Goal: Task Accomplishment & Management: Use online tool/utility

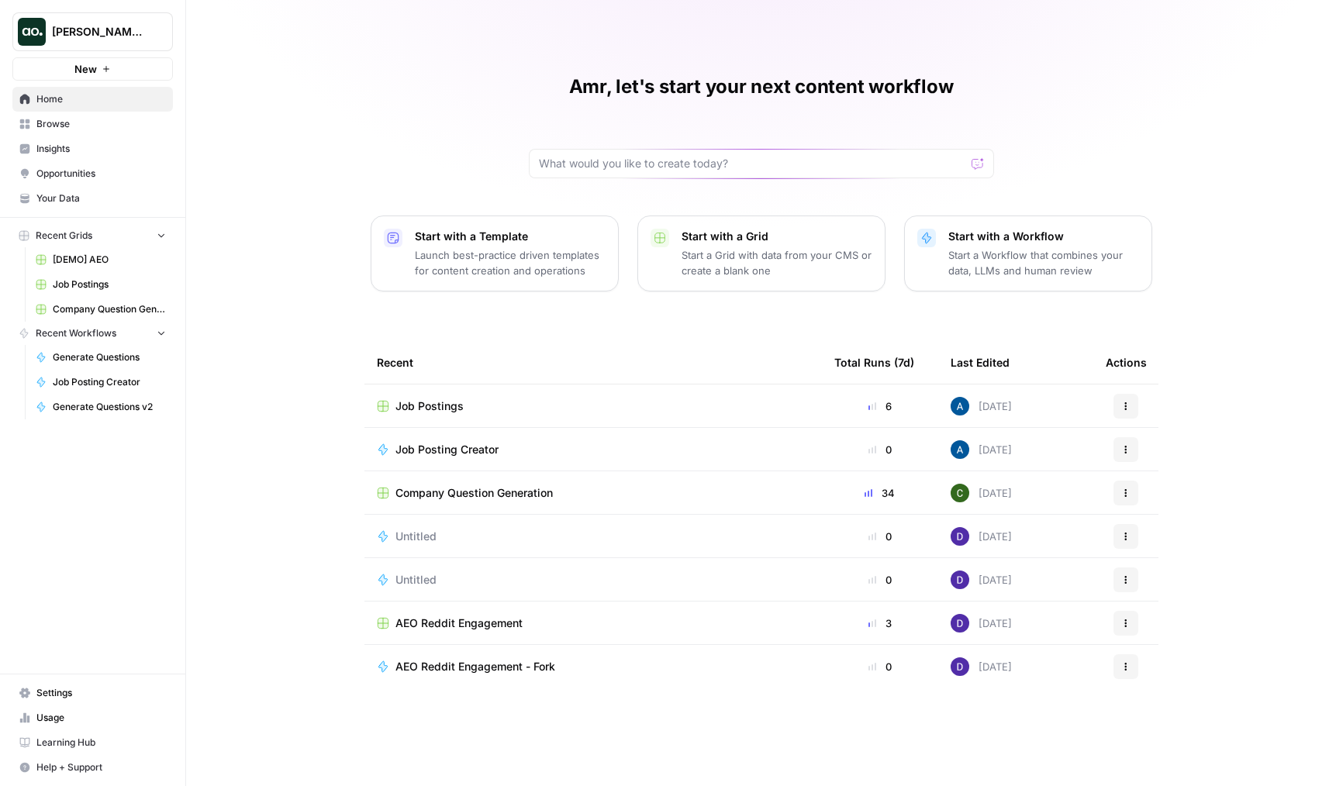
click at [43, 127] on span "Browse" at bounding box center [100, 124] width 129 height 14
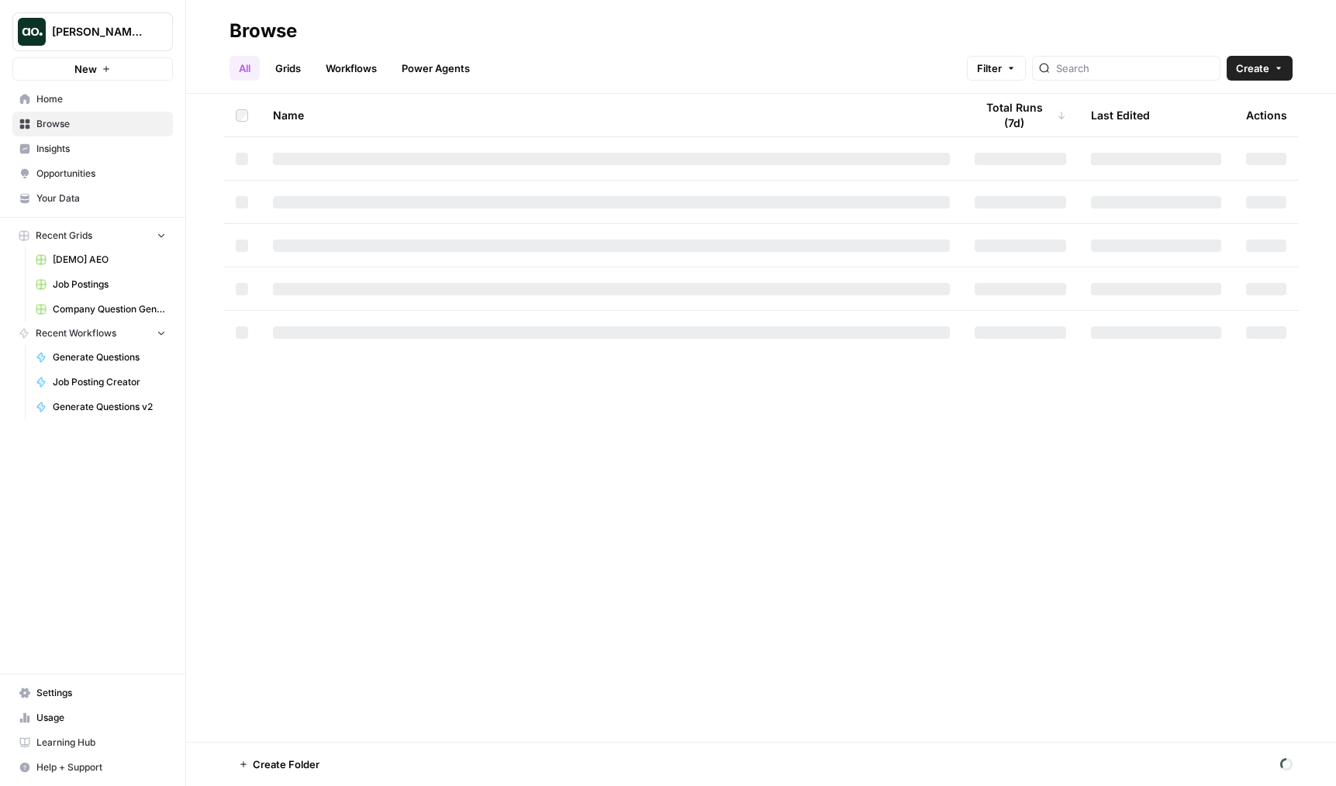
click at [85, 33] on span "Dillon Test" at bounding box center [99, 32] width 94 height 16
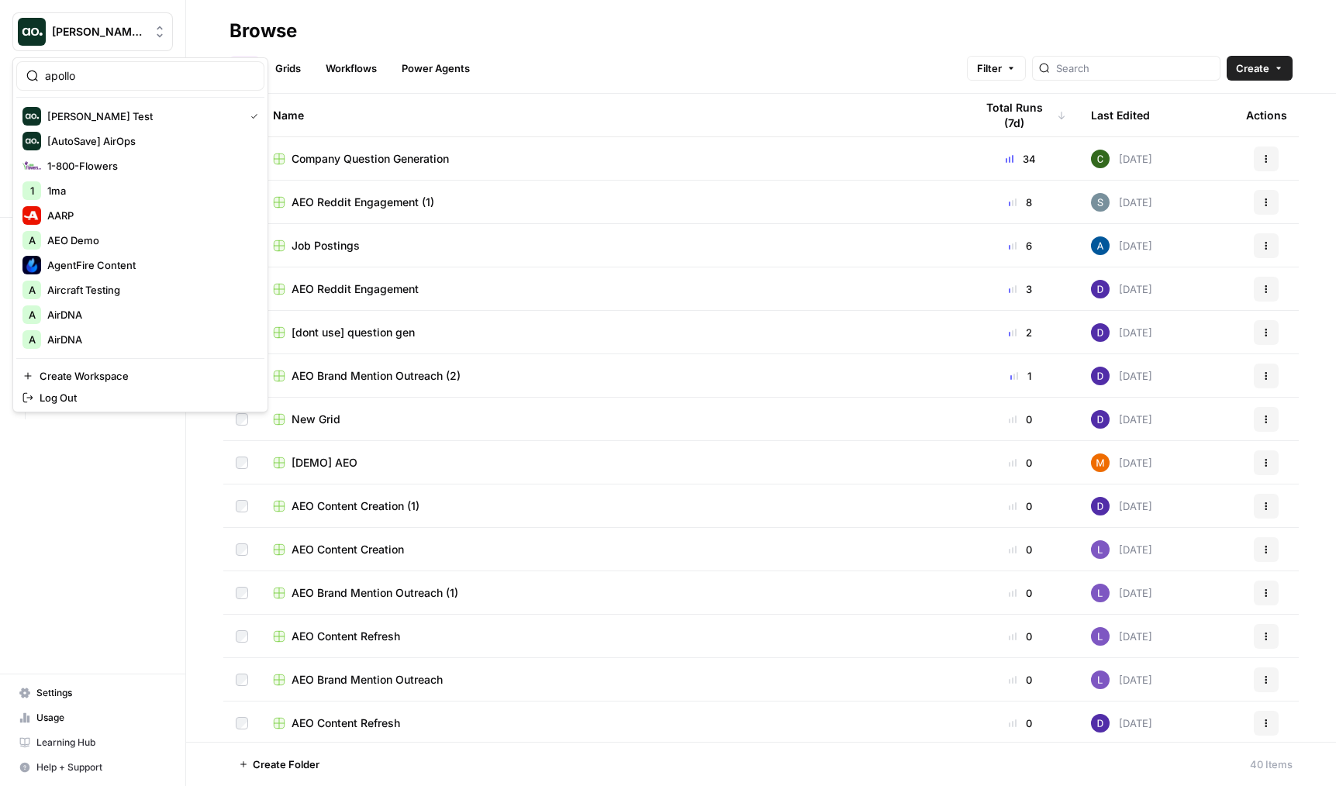
type input "apollo"
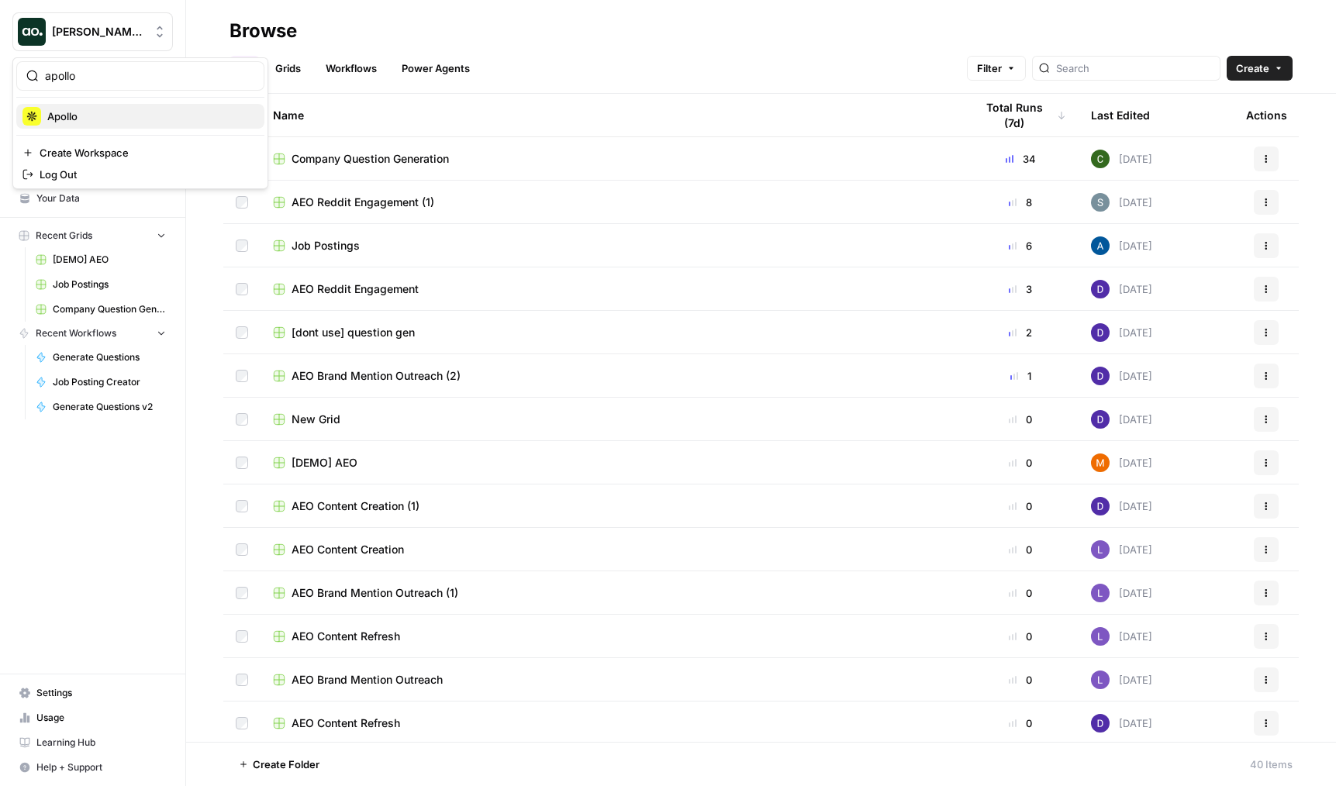
click at [89, 116] on span "Apollo" at bounding box center [149, 117] width 205 height 16
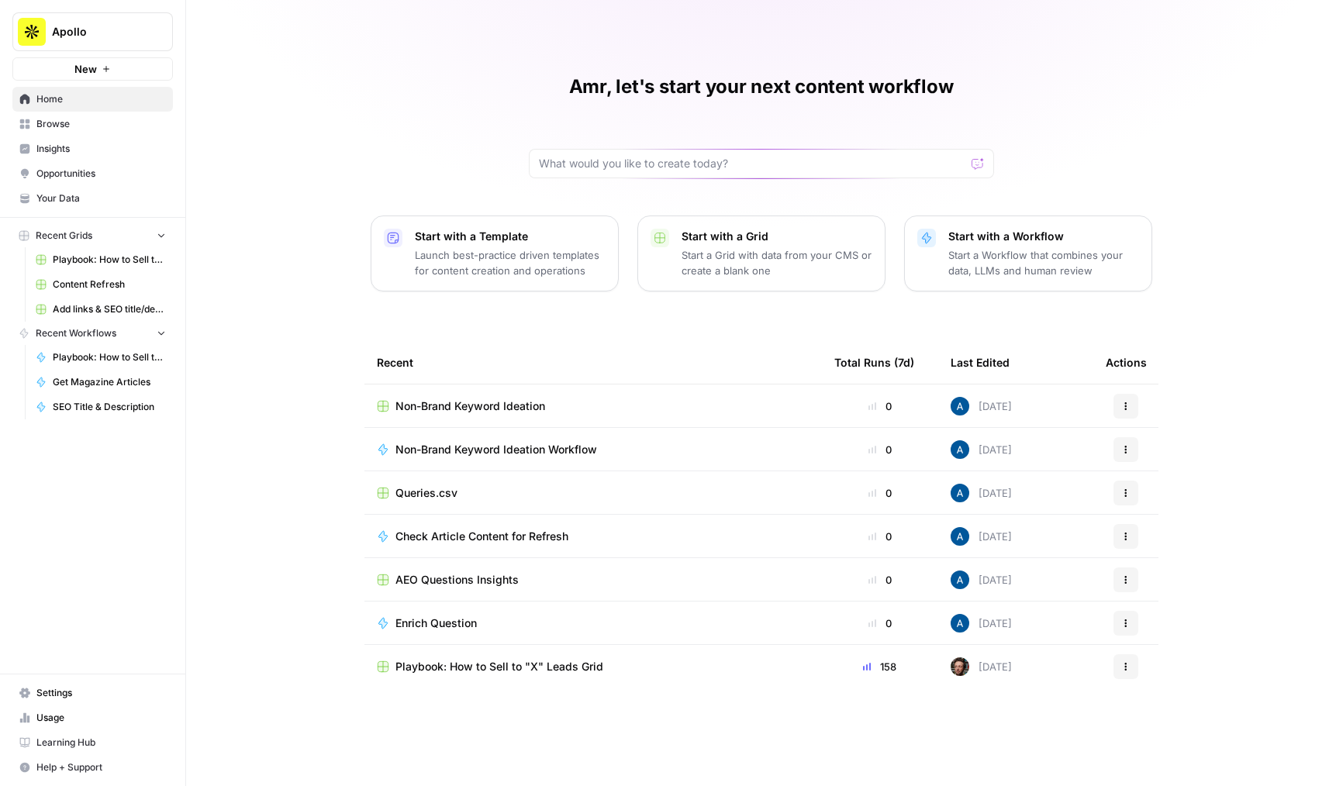
click at [115, 127] on span "Browse" at bounding box center [100, 124] width 129 height 14
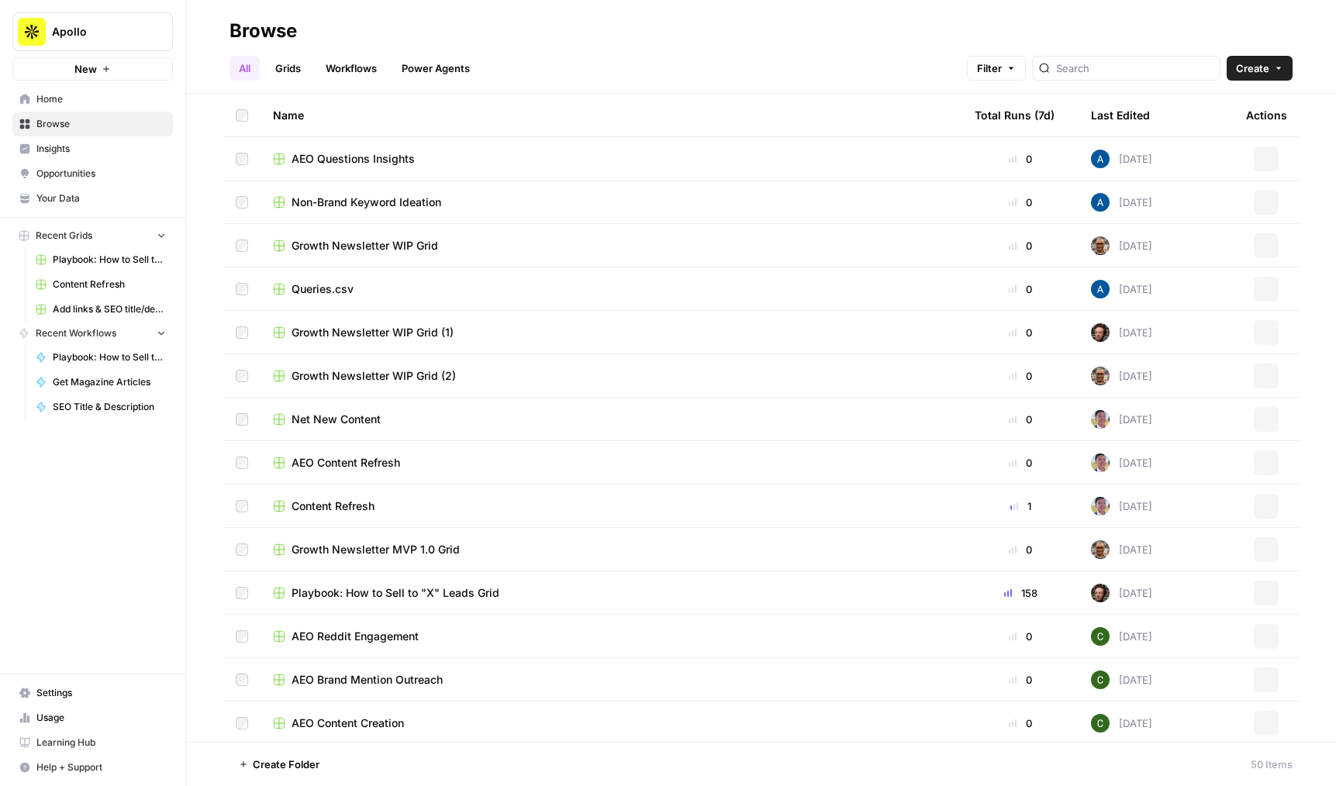
click at [303, 76] on link "Grids" at bounding box center [288, 68] width 44 height 25
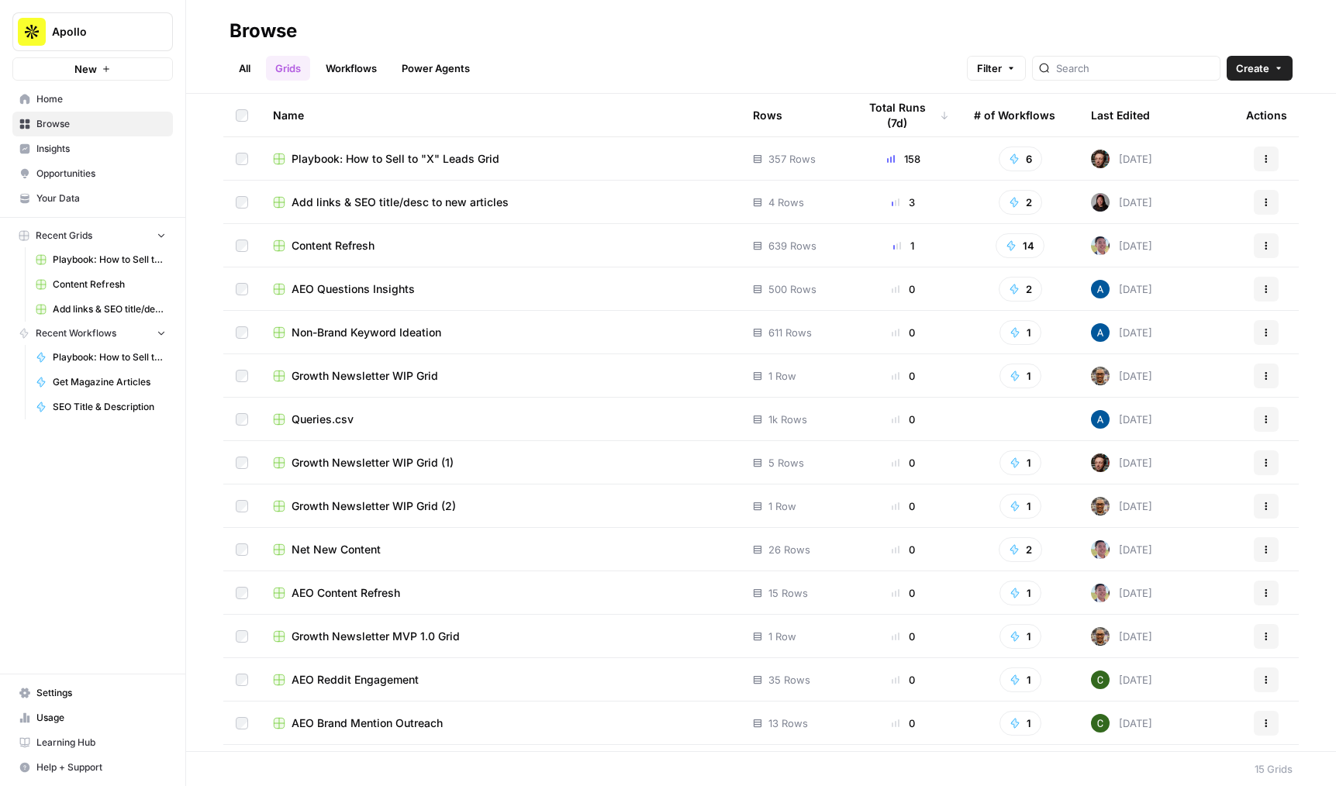
click at [336, 157] on span "Playbook: How to Sell to "X" Leads Grid" at bounding box center [396, 159] width 208 height 16
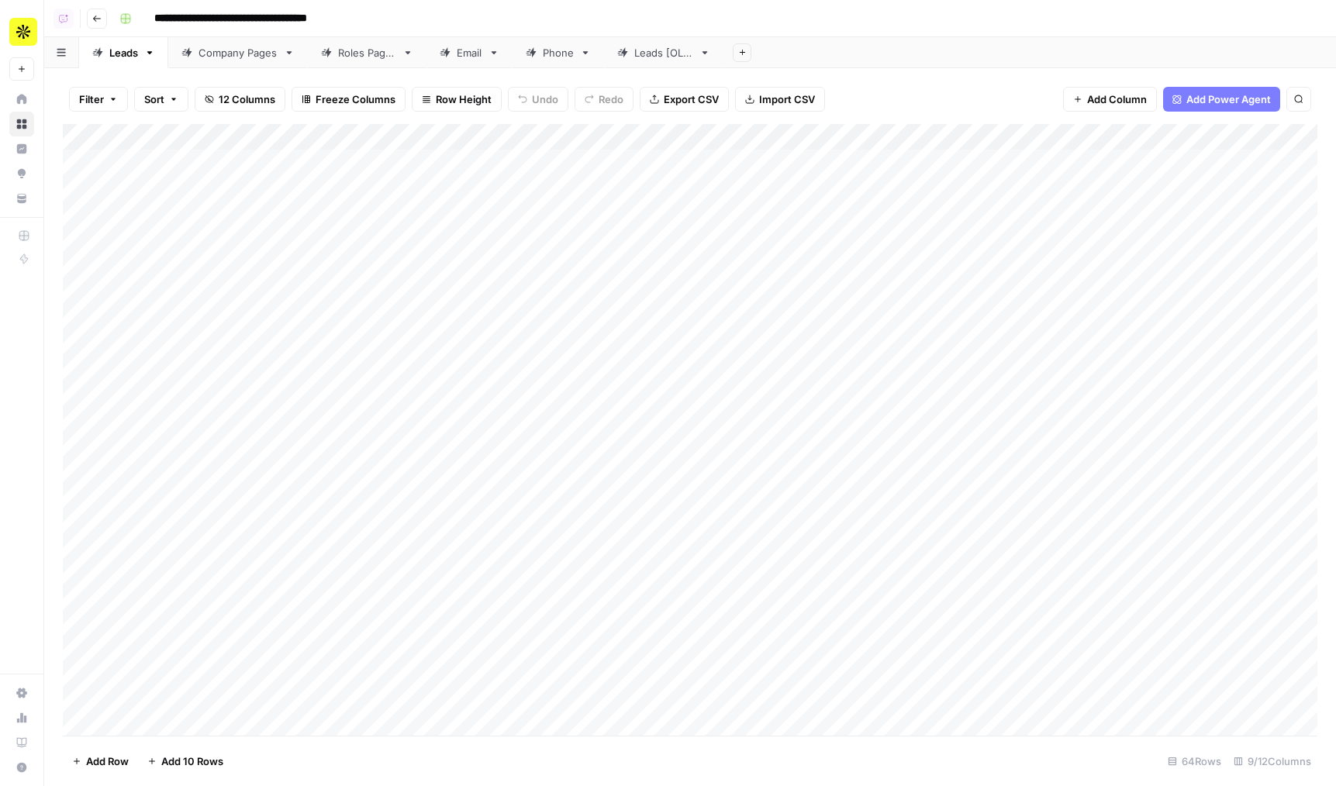
click at [233, 54] on div "Company Pages" at bounding box center [237, 53] width 79 height 16
click at [469, 136] on div "Add Column" at bounding box center [690, 430] width 1254 height 612
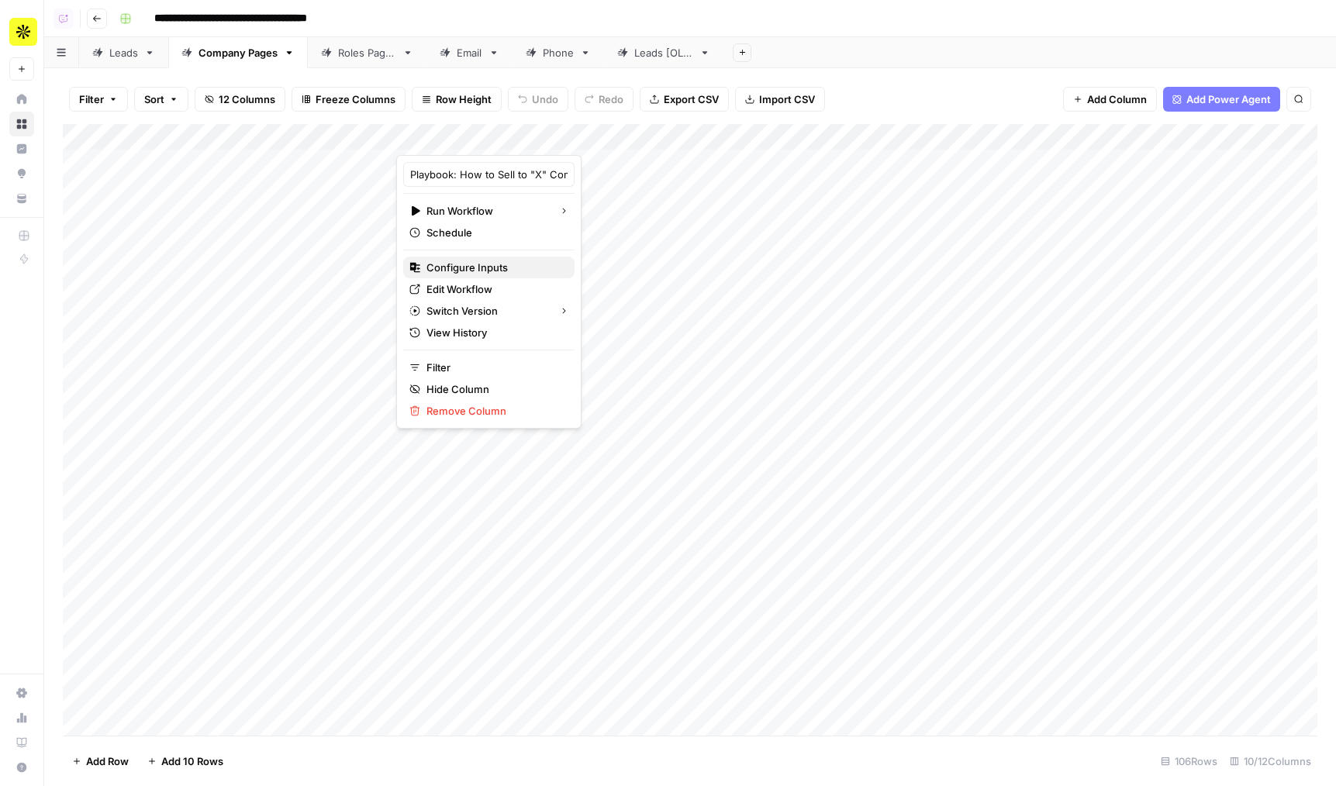
click at [465, 273] on span "Configure Inputs" at bounding box center [494, 268] width 136 height 16
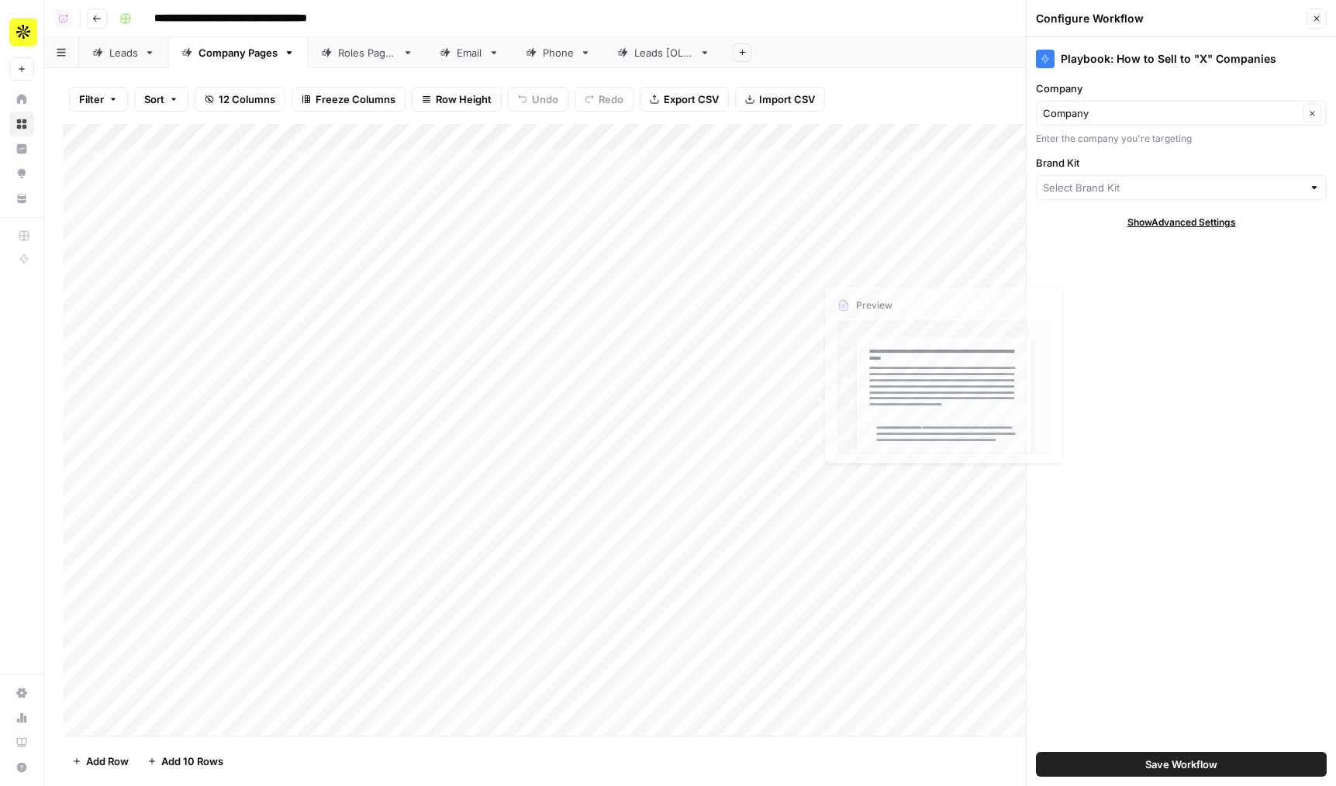
type input "Apollo"
click at [1097, 766] on button "Save Workflow" at bounding box center [1181, 764] width 291 height 25
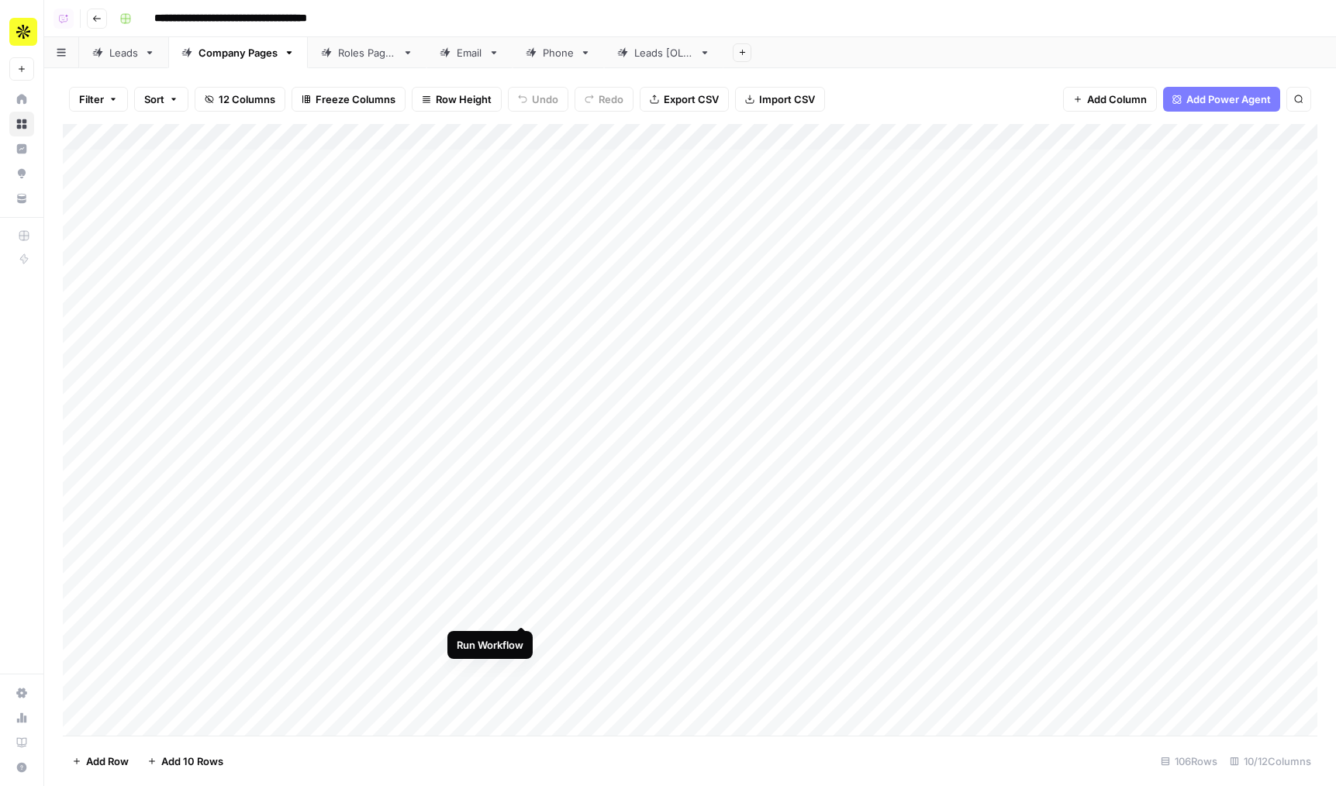
click at [519, 610] on div "Add Column" at bounding box center [690, 430] width 1254 height 612
click at [523, 633] on div "Add Column" at bounding box center [690, 430] width 1254 height 612
click at [446, 140] on div "Add Column" at bounding box center [690, 430] width 1254 height 612
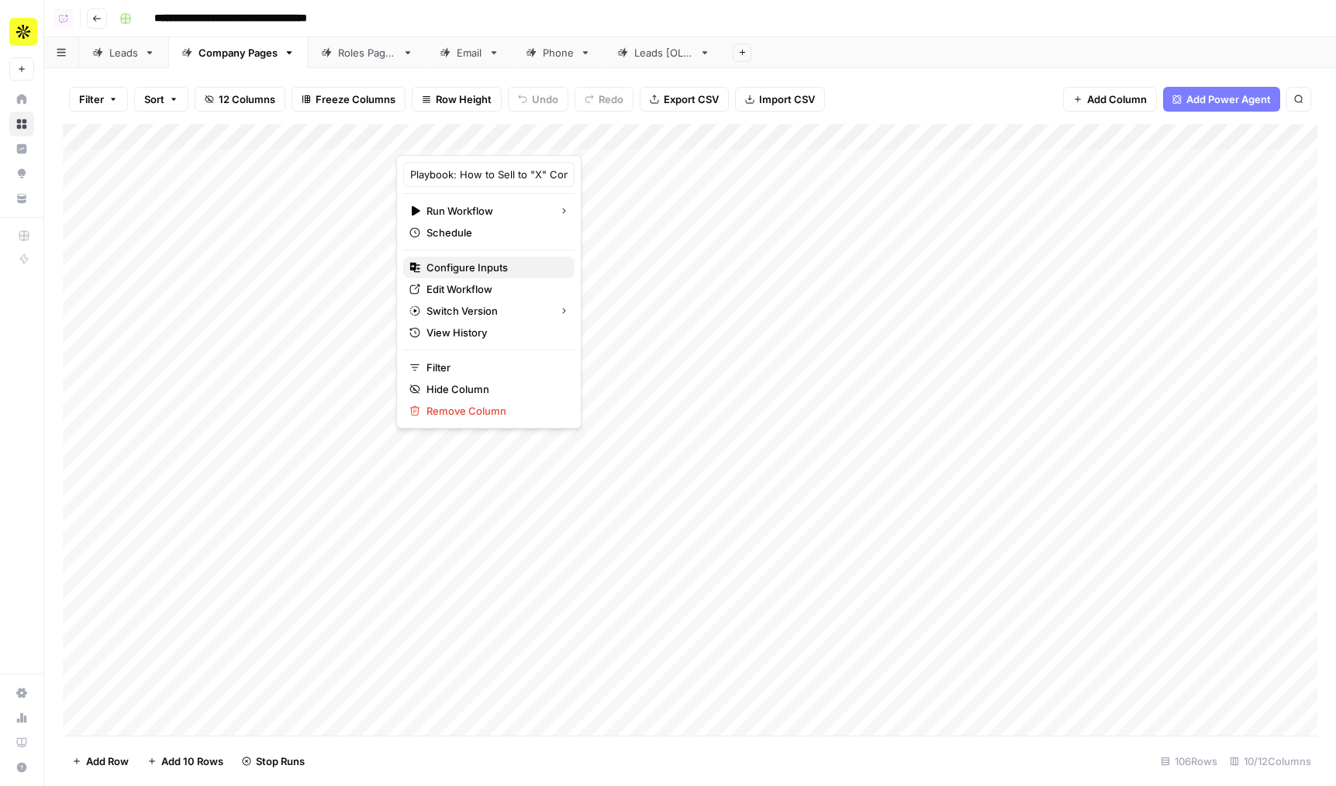
click at [460, 264] on span "Configure Inputs" at bounding box center [494, 268] width 136 height 16
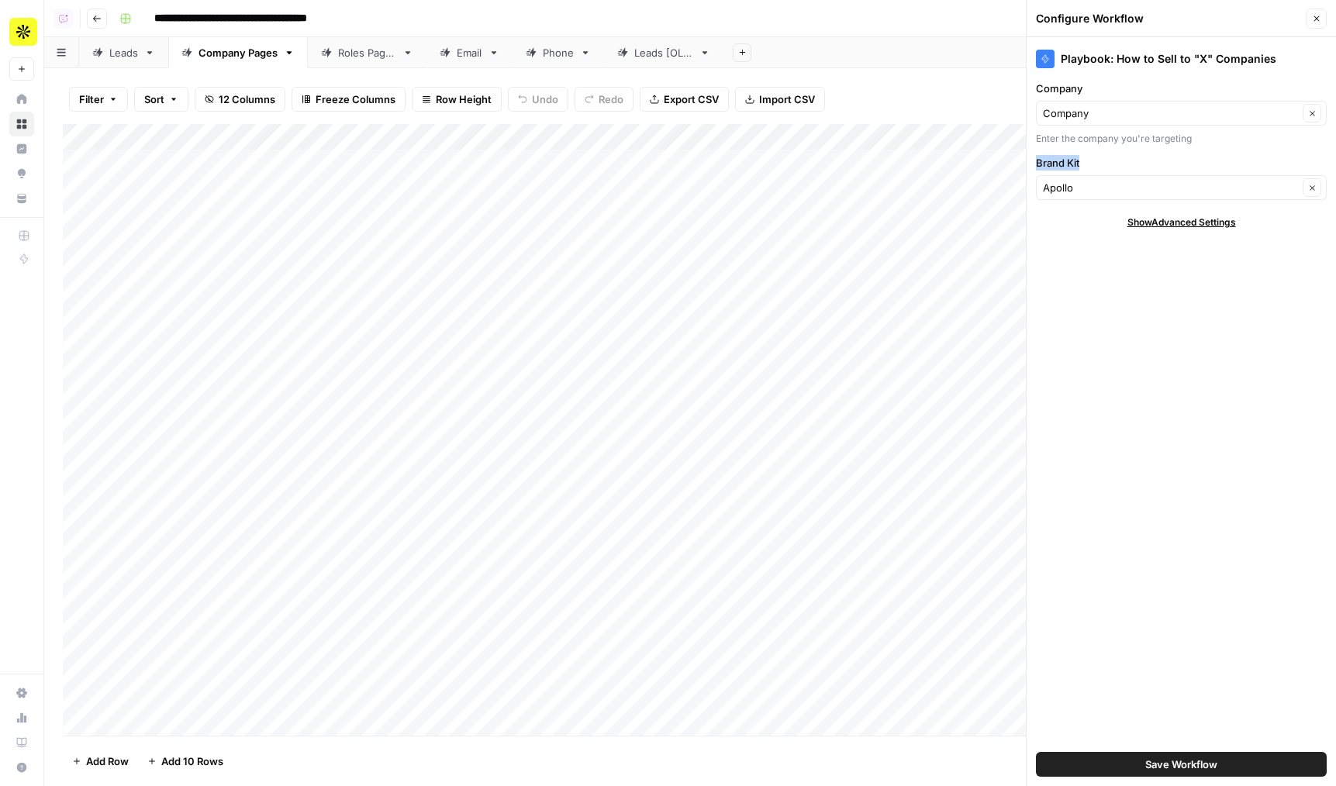
drag, startPoint x: 1037, startPoint y: 156, endPoint x: 1088, endPoint y: 160, distance: 50.5
click at [1088, 160] on label "Brand Kit" at bounding box center [1181, 163] width 291 height 16
click at [475, 53] on div "Email" at bounding box center [470, 53] width 26 height 16
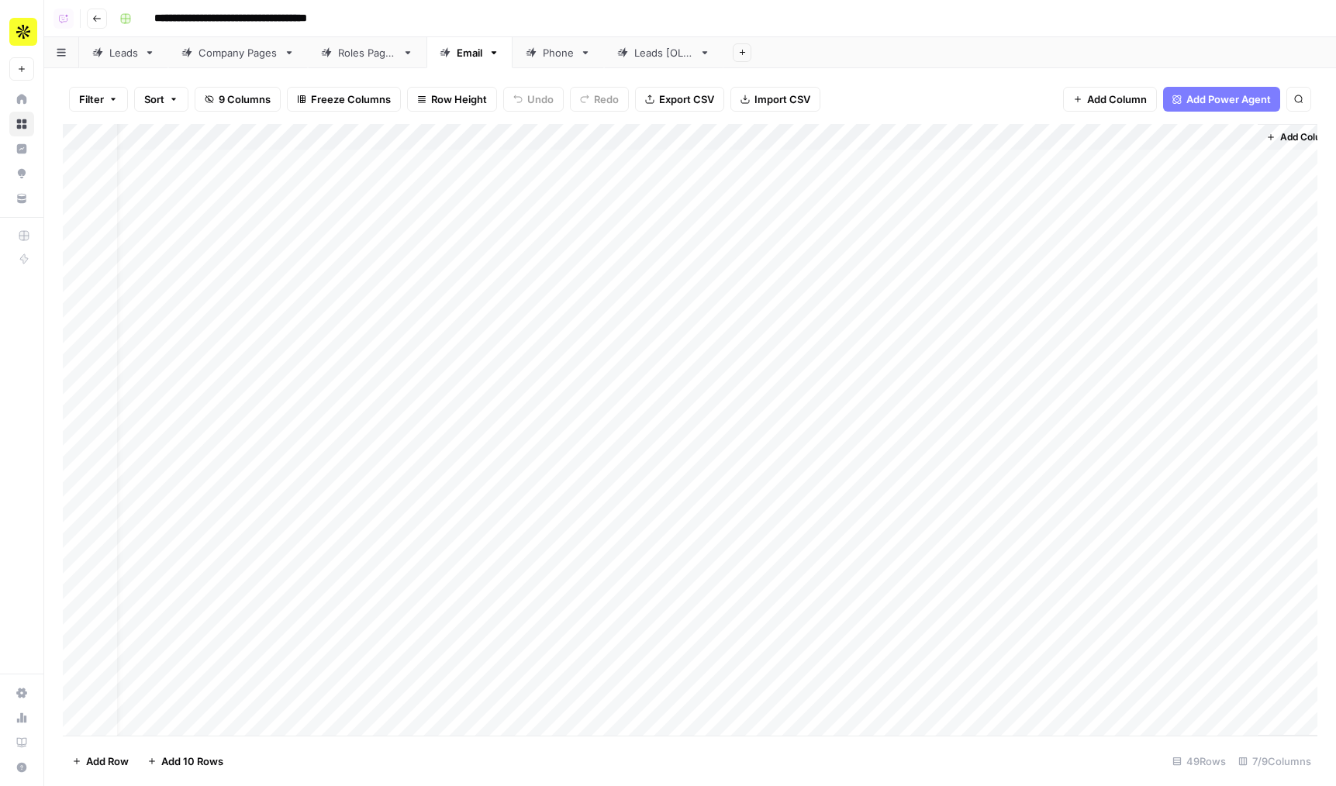
scroll to position [0, 26]
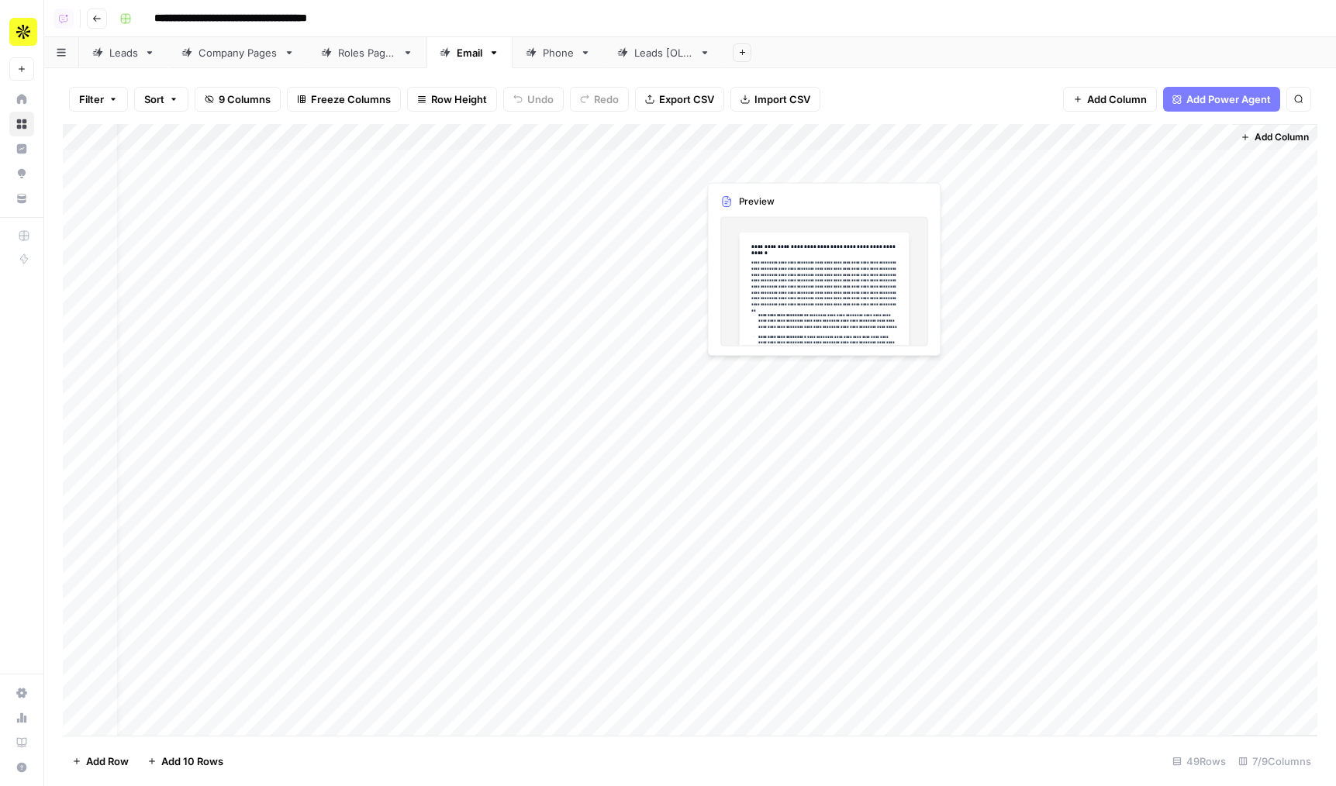
click at [814, 161] on div "Add Column" at bounding box center [690, 430] width 1254 height 612
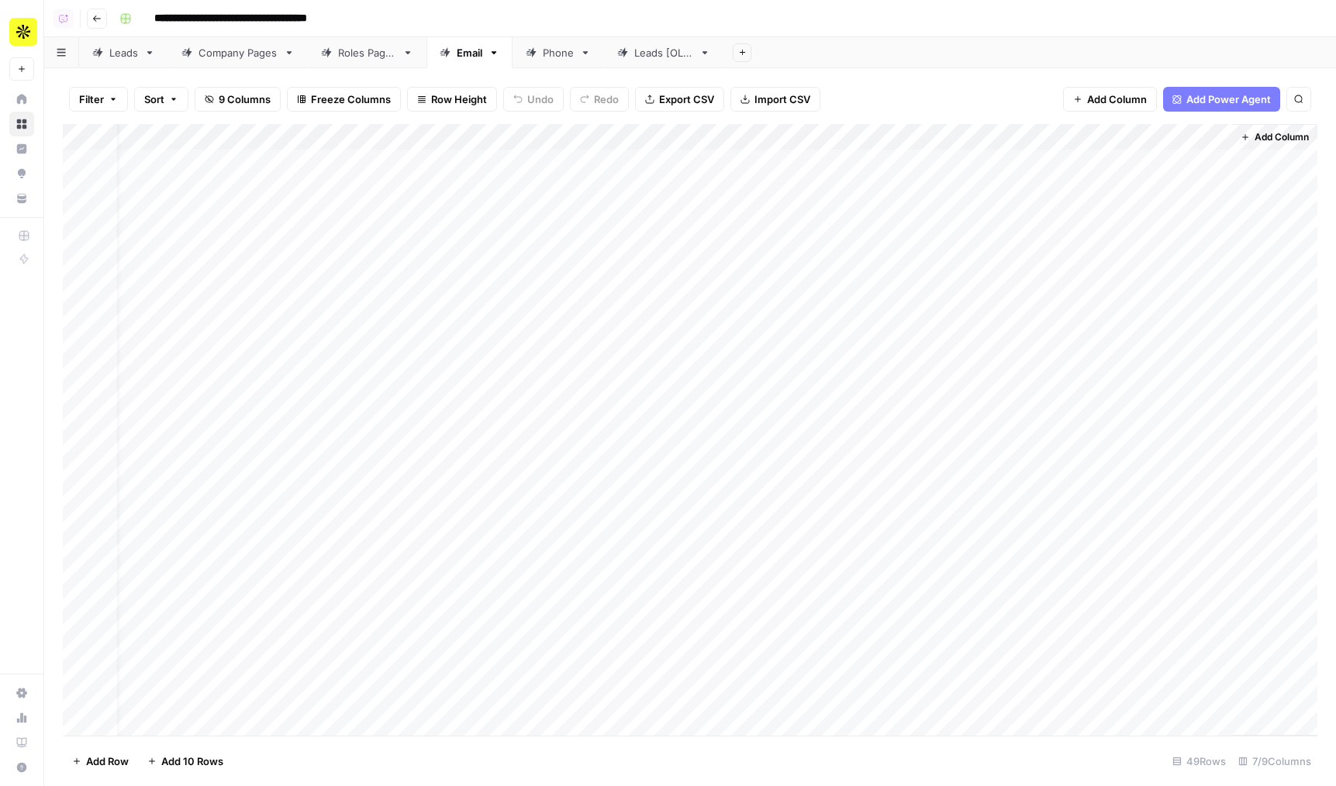
scroll to position [0, 16]
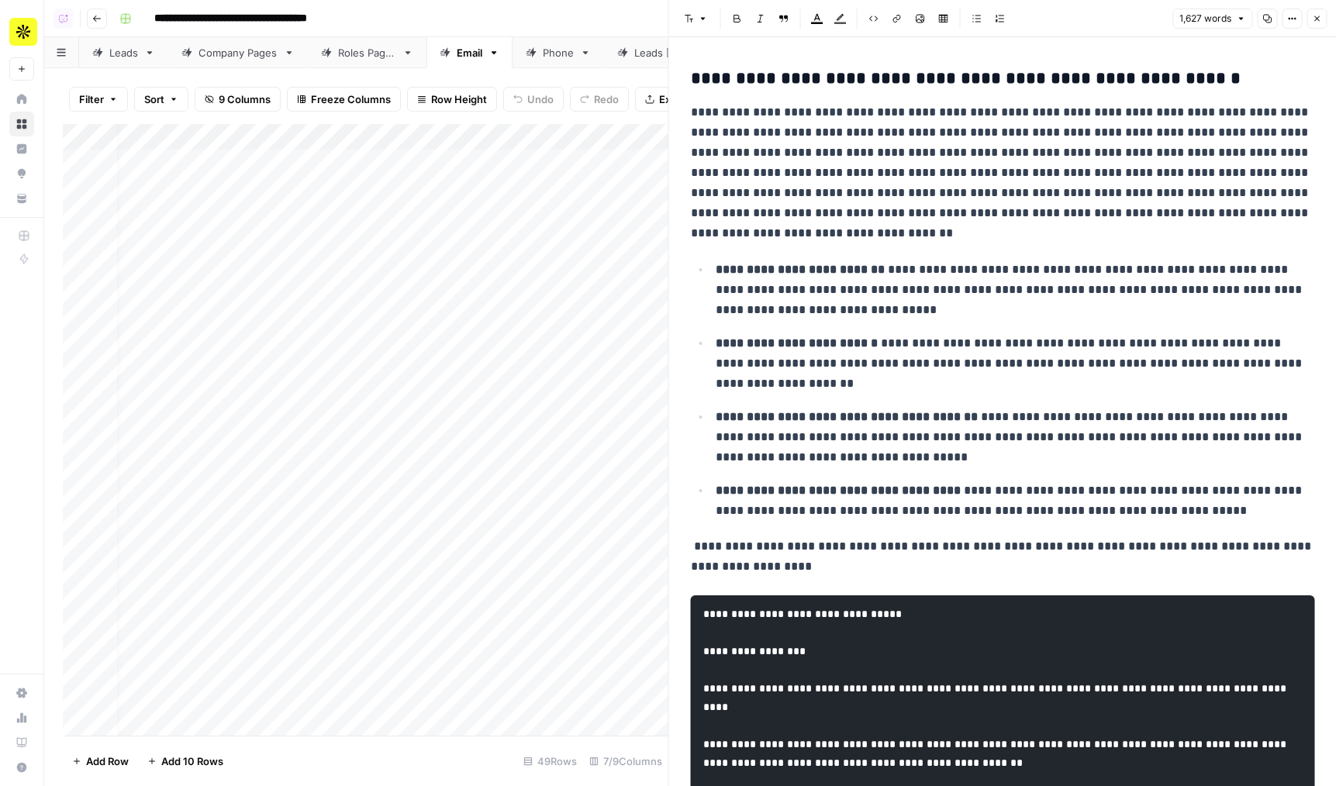
click at [1287, 28] on button "Options" at bounding box center [1292, 19] width 20 height 20
click at [1232, 164] on span "Code" at bounding box center [1245, 165] width 74 height 16
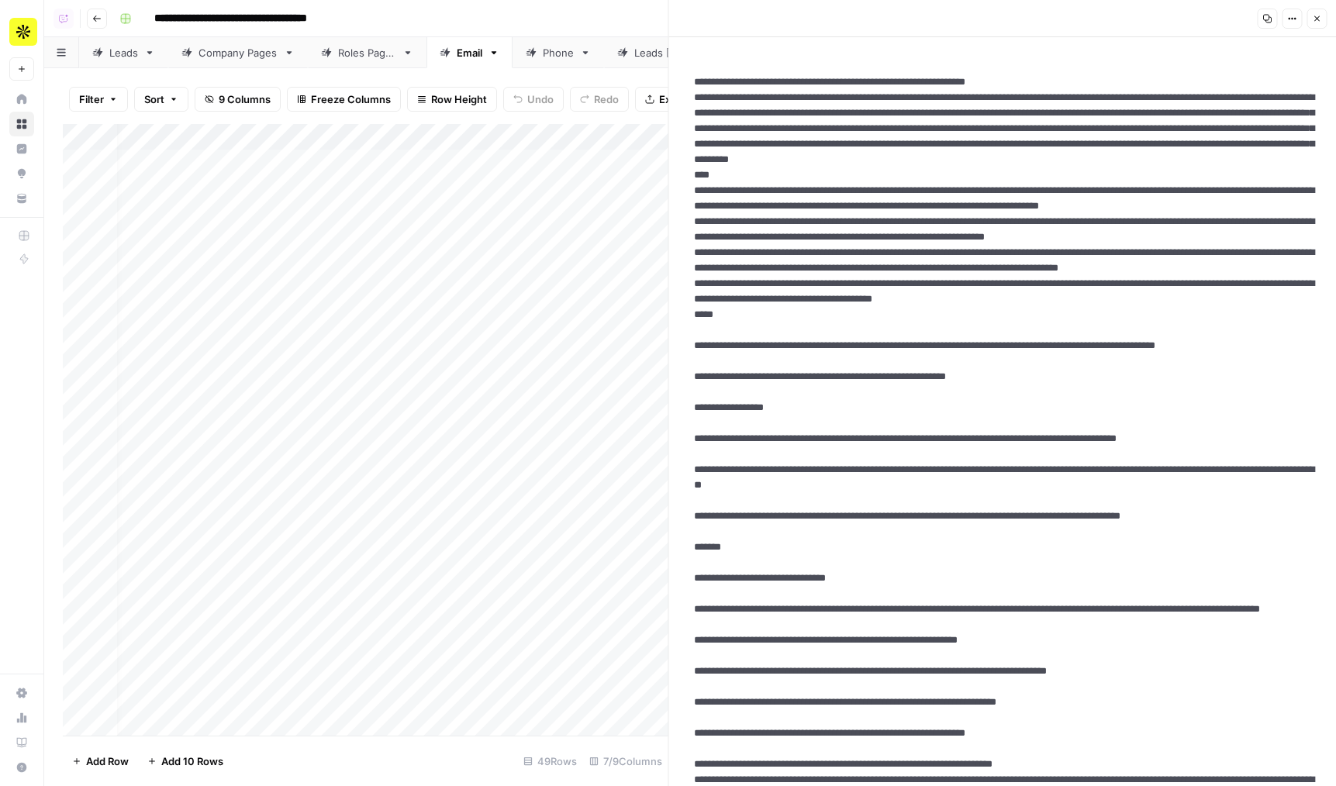
click at [1318, 22] on icon "button" at bounding box center [1316, 18] width 9 height 9
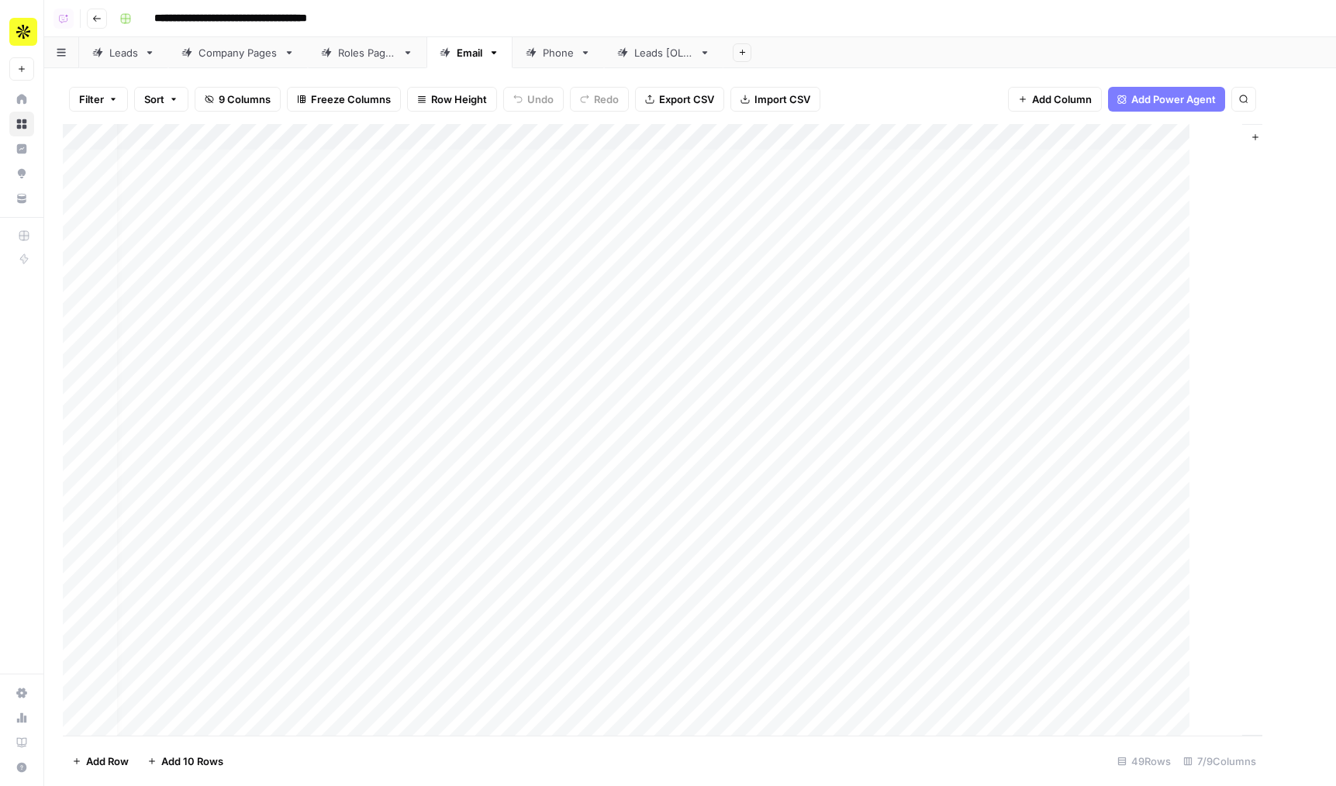
scroll to position [0, 8]
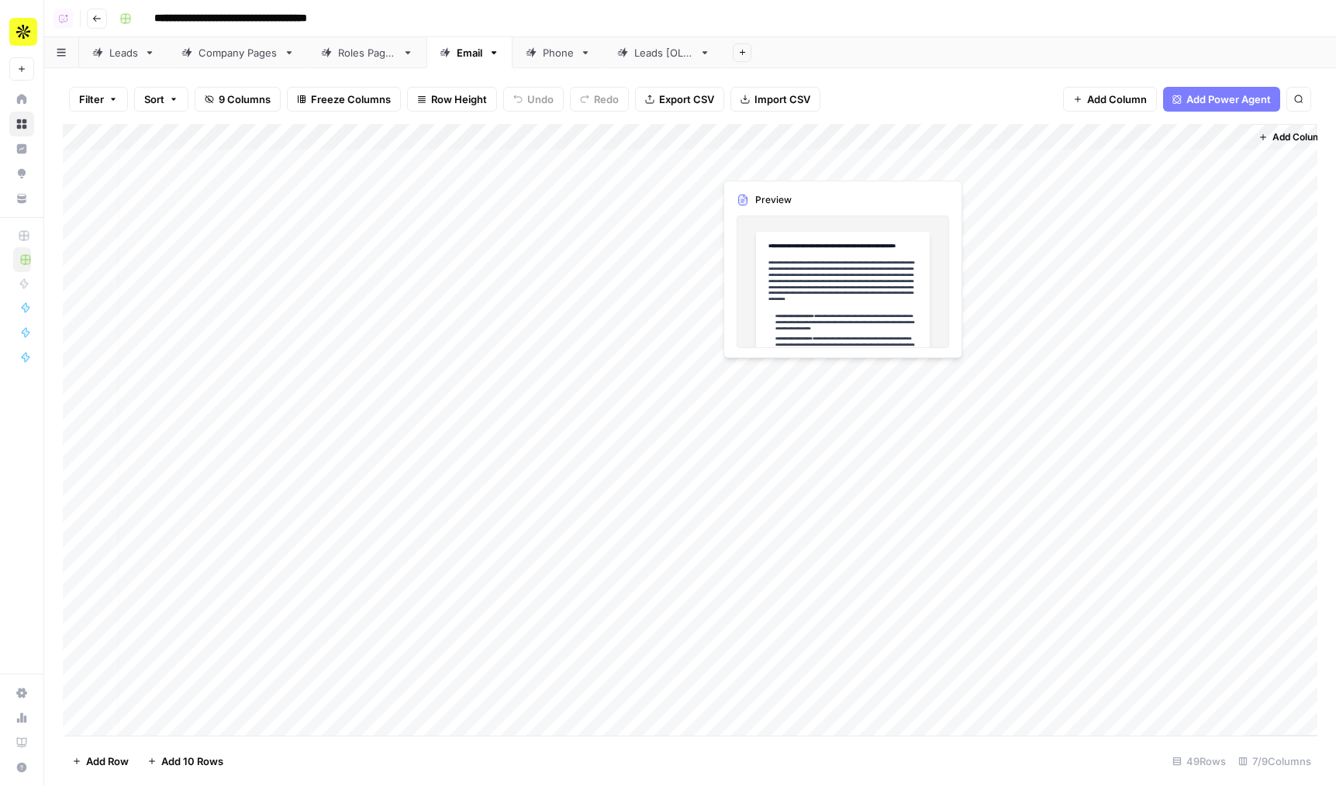
click at [758, 166] on div "Add Column" at bounding box center [690, 430] width 1254 height 612
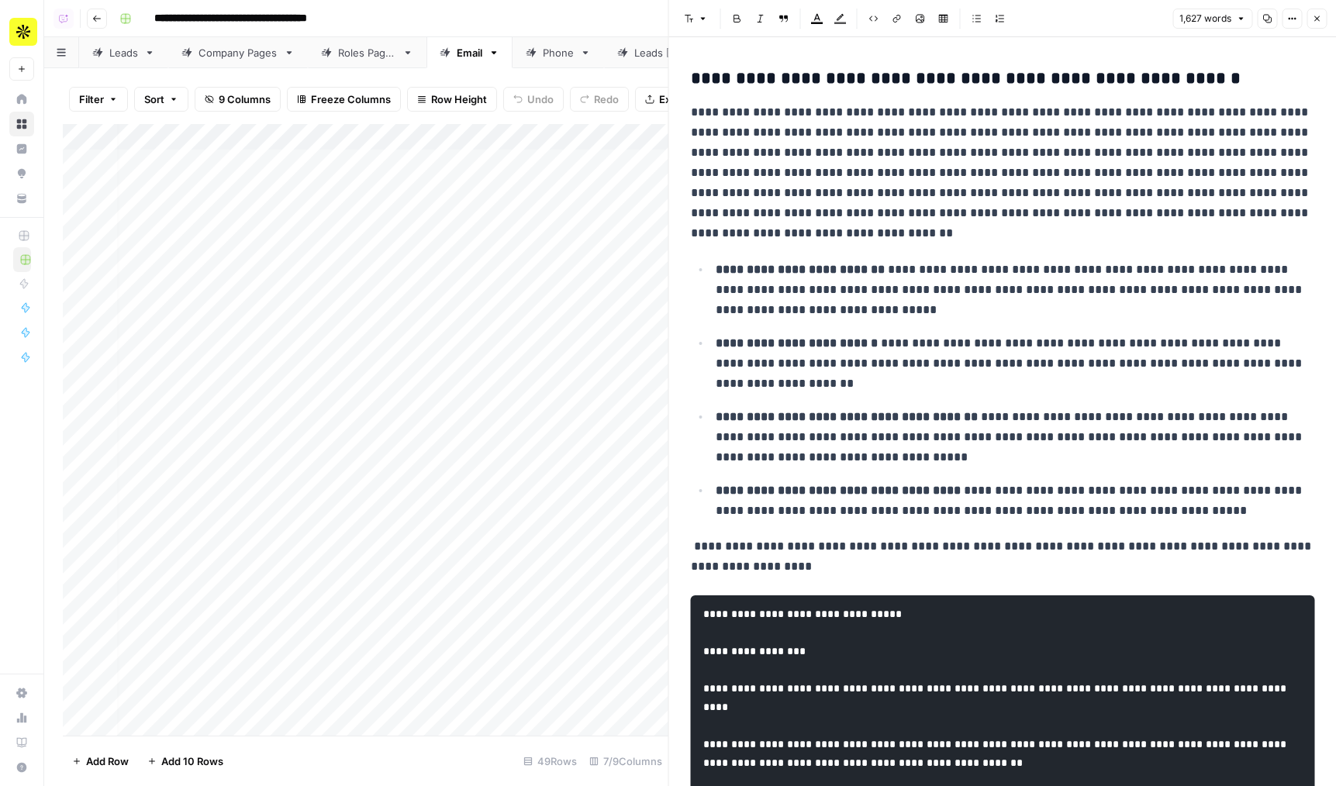
click at [864, 117] on p "**********" at bounding box center [1003, 172] width 624 height 141
click at [1287, 22] on icon "button" at bounding box center [1291, 18] width 9 height 9
click at [1223, 160] on span "Code" at bounding box center [1245, 165] width 74 height 16
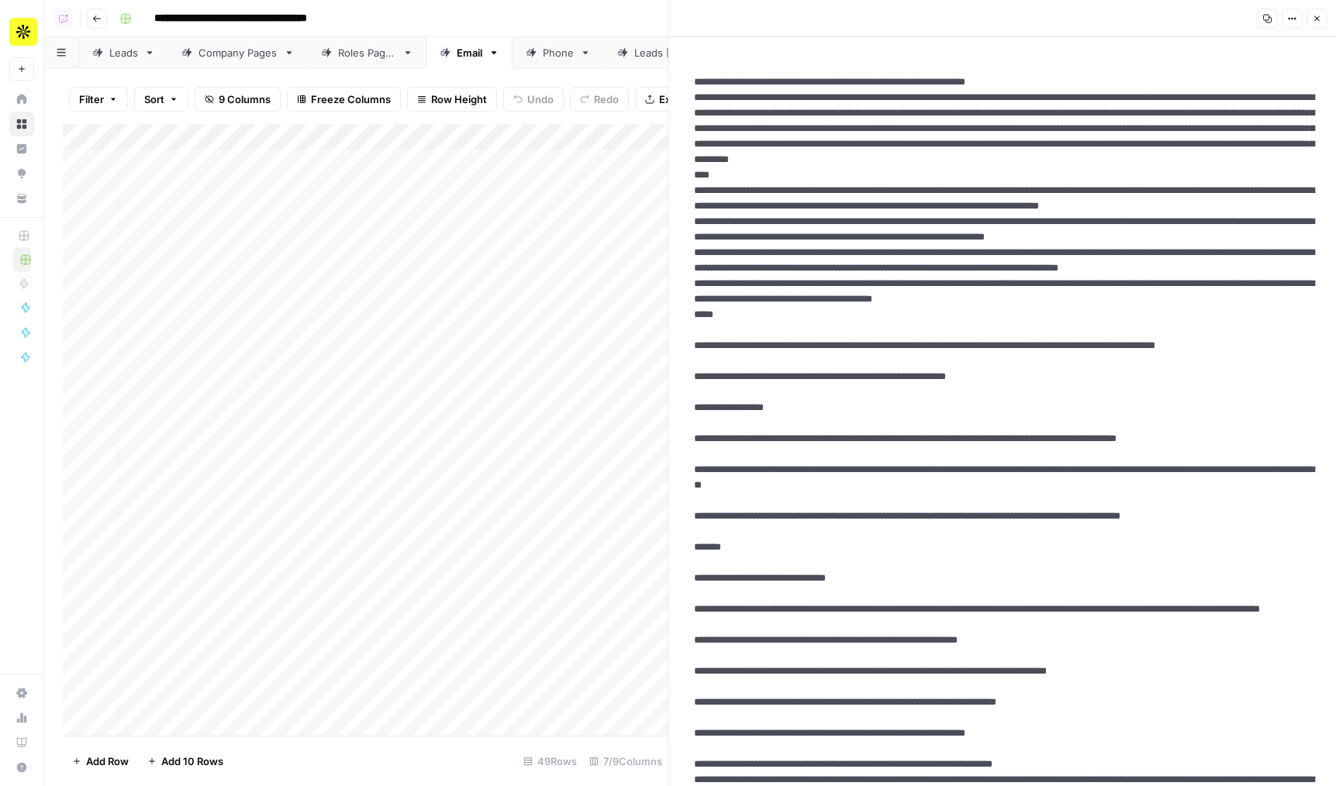
drag, startPoint x: 694, startPoint y: 81, endPoint x: 915, endPoint y: 697, distance: 654.8
click at [1313, 26] on button "Close" at bounding box center [1316, 19] width 20 height 20
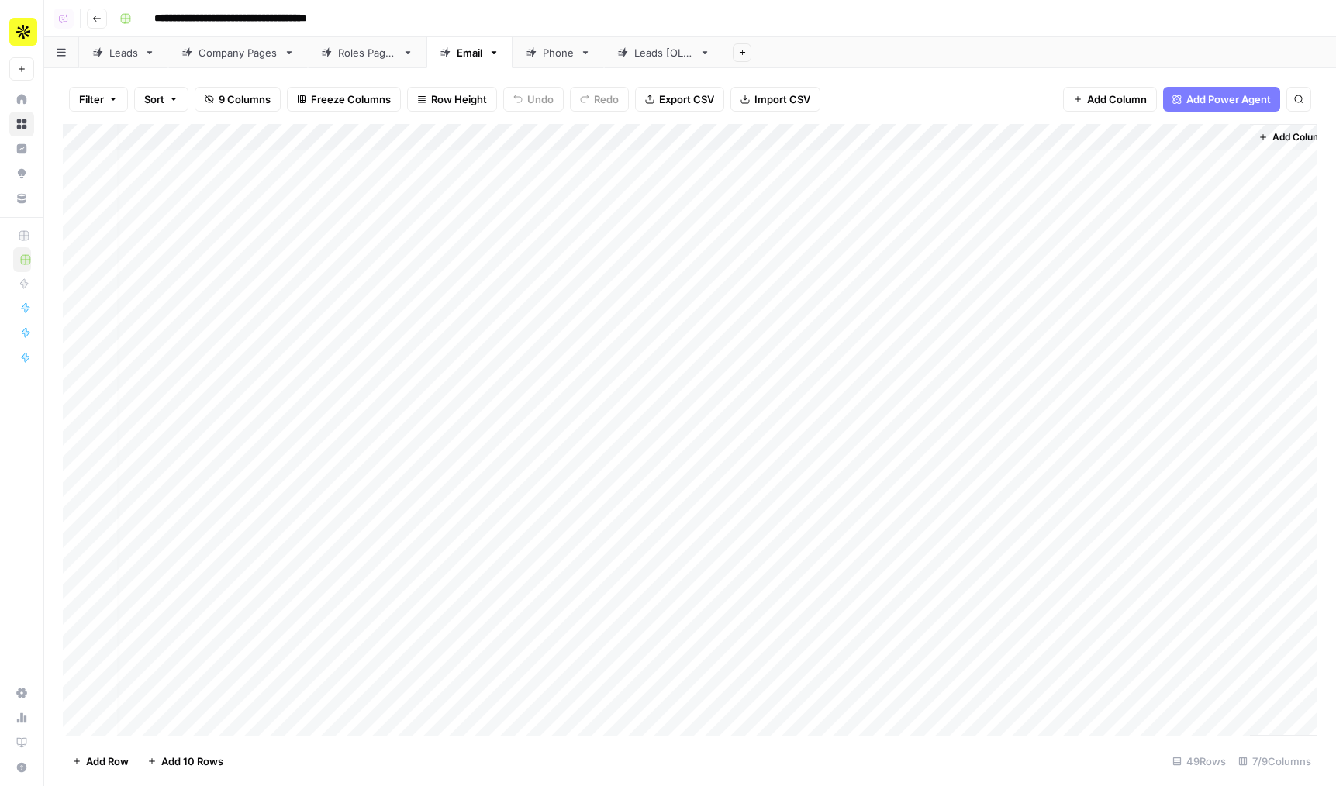
click at [666, 97] on span "Export CSV" at bounding box center [686, 99] width 55 height 16
